Goal: Communication & Community: Answer question/provide support

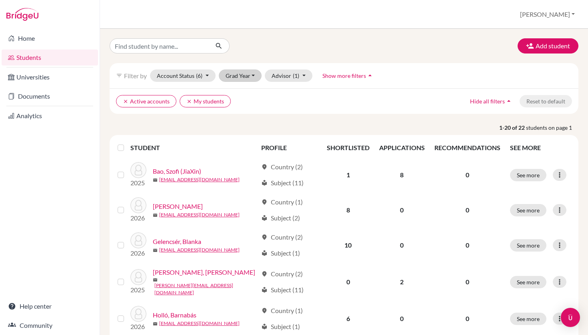
click at [251, 77] on button "Grad Year" at bounding box center [240, 76] width 43 height 12
click at [246, 93] on div "2026" at bounding box center [243, 93] width 28 height 10
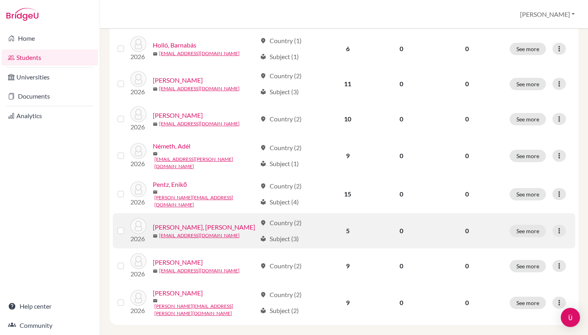
scroll to position [196, 0]
click at [187, 223] on link "[PERSON_NAME], [PERSON_NAME]" at bounding box center [204, 228] width 102 height 10
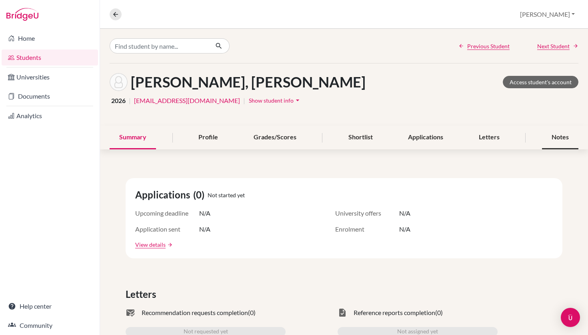
click at [560, 136] on div "Notes" at bounding box center [560, 138] width 36 height 24
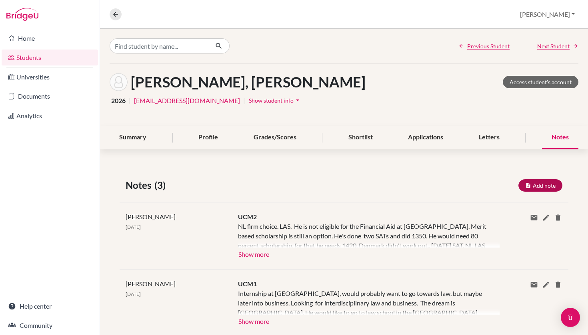
click at [547, 185] on button "Add note" at bounding box center [540, 186] width 44 height 12
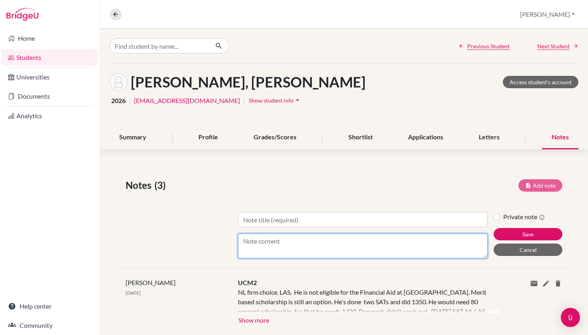
click at [317, 244] on textarea "Content" at bounding box center [363, 246] width 250 height 25
paste textarea "[PERSON_NAME] has already taken the SAT twice with a high score of 1350. He too…"
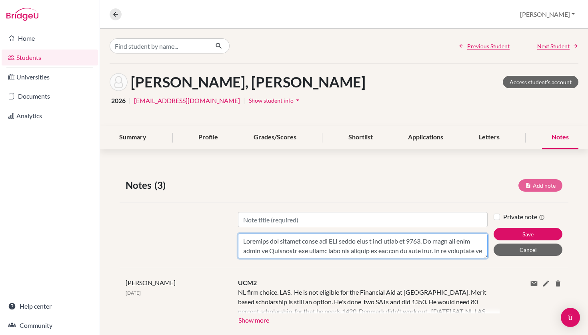
scroll to position [374, 0]
type textarea "[PERSON_NAME] has already taken the SAT twice with a high score of 1350. He too…"
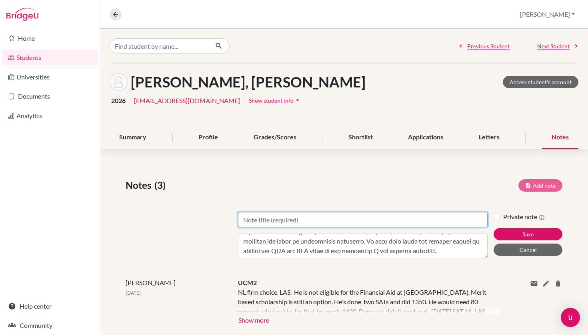
click at [302, 220] on input "Title" at bounding box center [363, 219] width 250 height 15
type input "Mentoring Session #1"
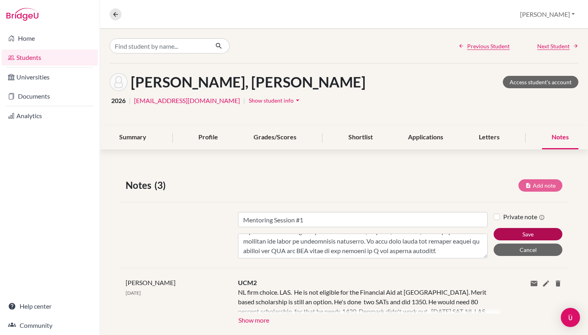
click at [524, 230] on button "Save" at bounding box center [527, 234] width 69 height 12
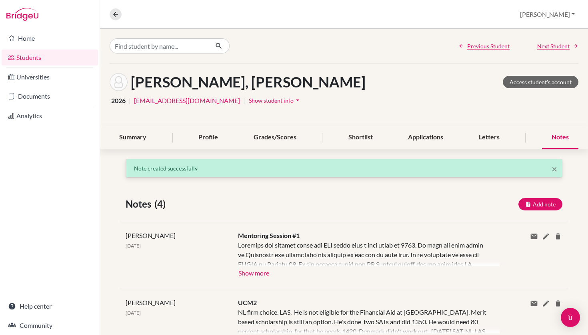
click at [258, 281] on div "[PERSON_NAME] [DATE] Mentoring Session #1 Show more Show less Share via email E…" at bounding box center [344, 254] width 449 height 67
click at [258, 272] on button "Show more" at bounding box center [254, 273] width 32 height 12
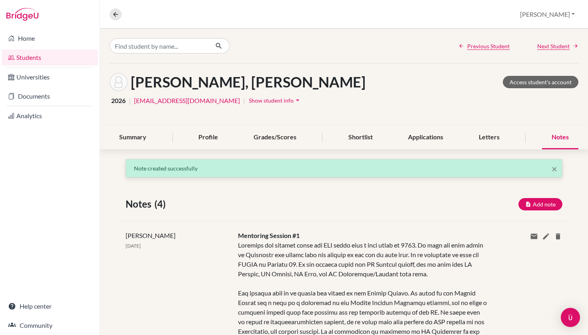
scroll to position [0, 0]
